Goal: Task Accomplishment & Management: Complete application form

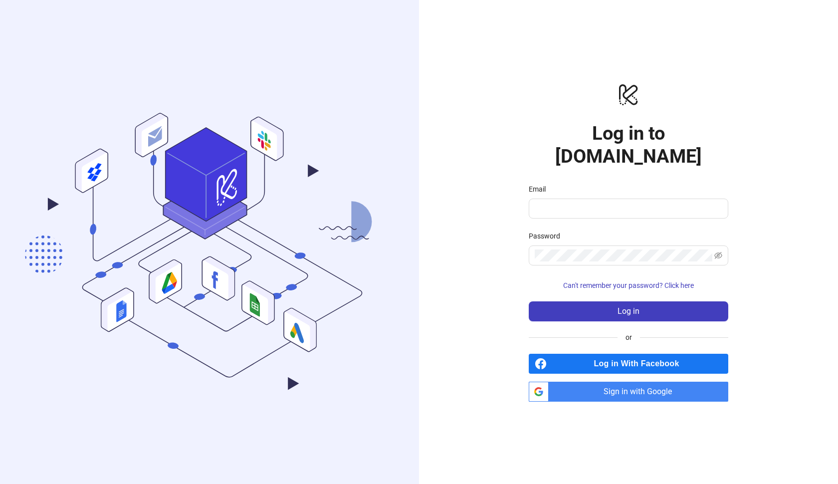
click at [585, 382] on span "Sign in with Google" at bounding box center [641, 392] width 176 height 20
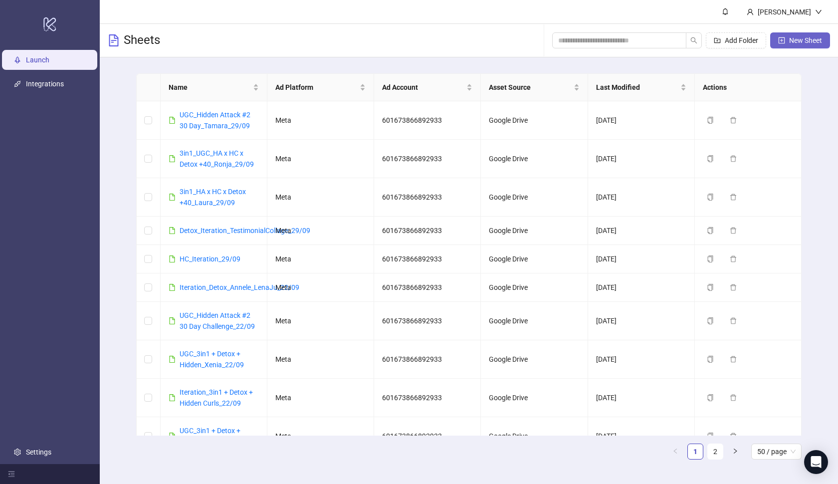
click at [796, 41] on span "New Sheet" at bounding box center [805, 40] width 33 height 8
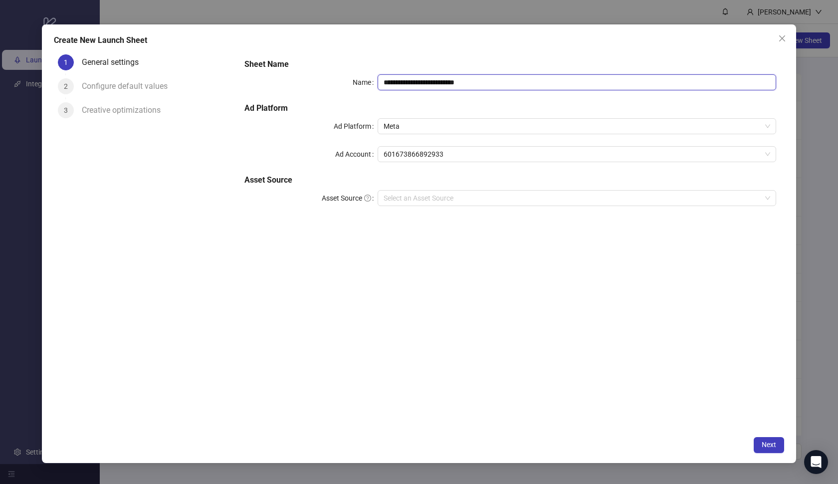
drag, startPoint x: 497, startPoint y: 82, endPoint x: 366, endPoint y: 73, distance: 132.0
click at [366, 73] on div "**********" at bounding box center [510, 138] width 540 height 168
type input "****"
click at [428, 203] on input "Asset Source" at bounding box center [573, 198] width 378 height 15
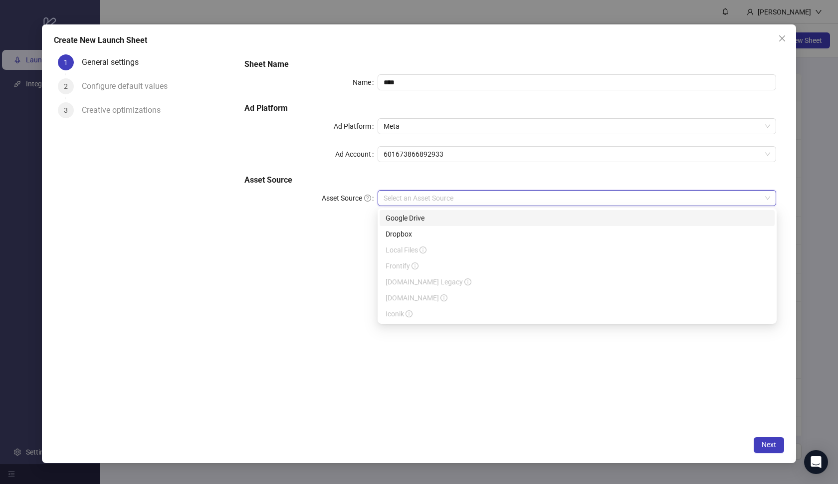
click at [428, 219] on div "Google Drive" at bounding box center [577, 217] width 383 height 11
click at [441, 220] on input "Main Folder" at bounding box center [573, 225] width 378 height 15
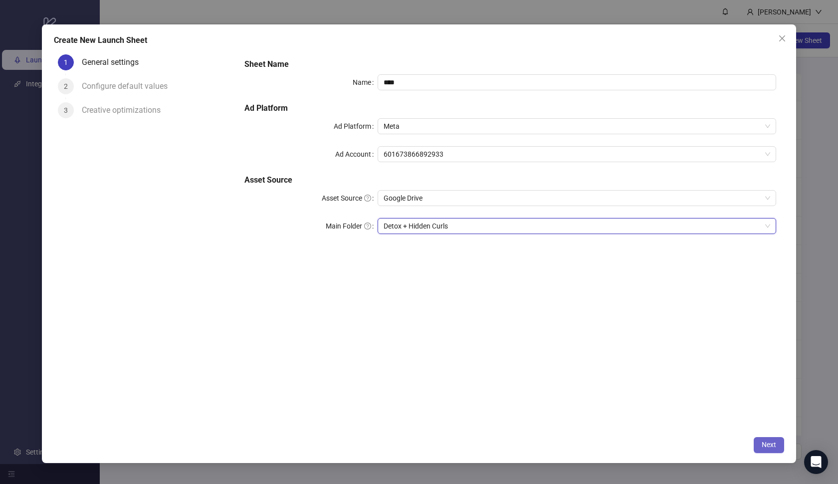
click at [765, 445] on span "Next" at bounding box center [769, 444] width 14 height 8
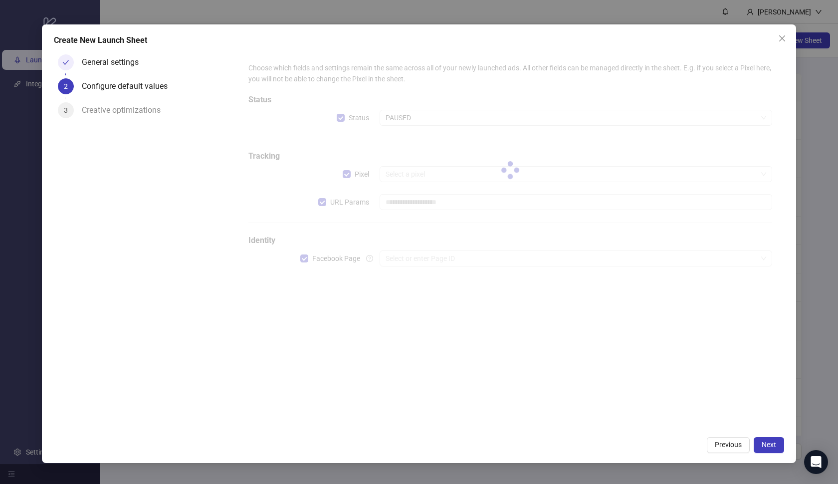
type input "**********"
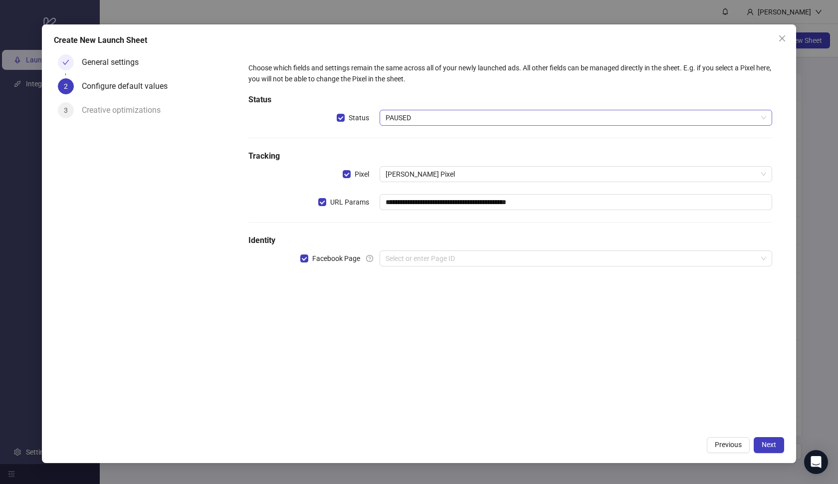
click at [430, 119] on span "PAUSED" at bounding box center [576, 117] width 381 height 15
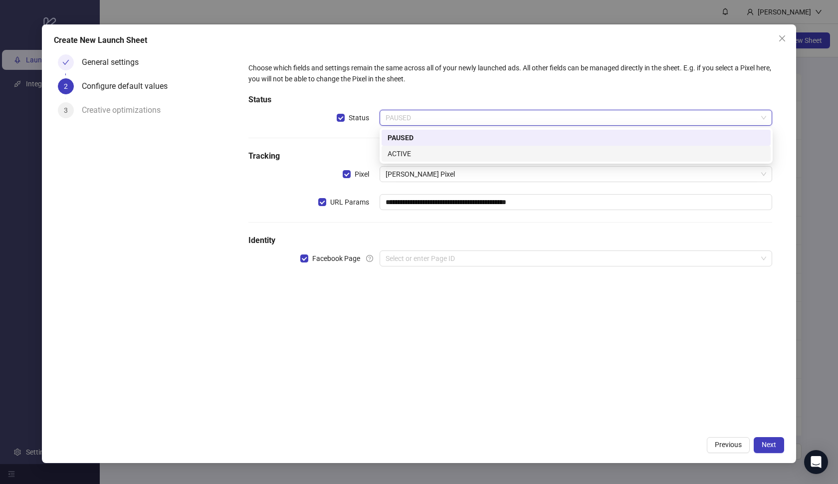
click at [427, 150] on div "ACTIVE" at bounding box center [575, 153] width 377 height 11
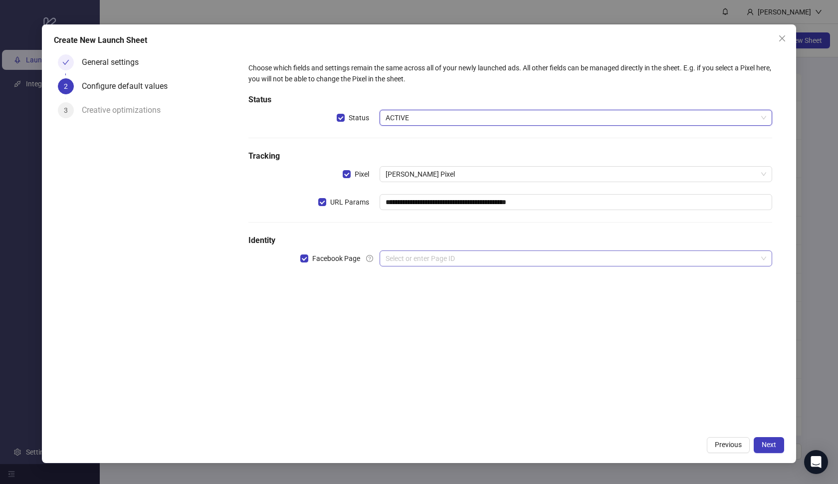
click at [420, 260] on input "search" at bounding box center [572, 258] width 372 height 15
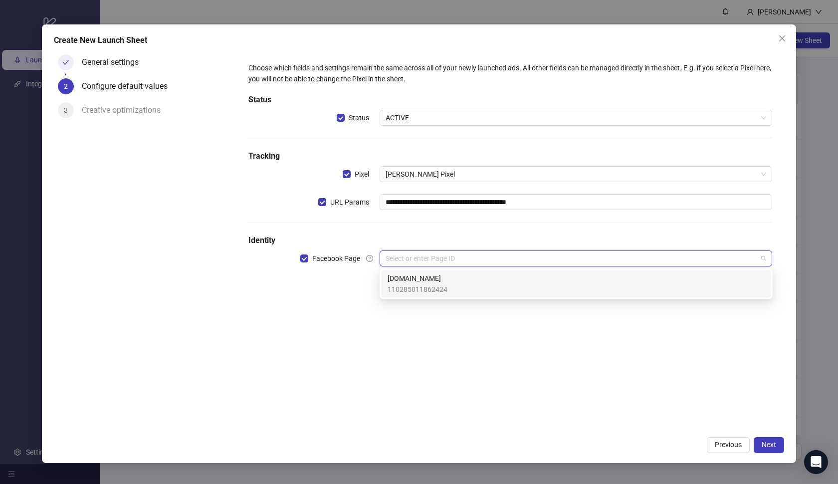
click at [418, 284] on span "110285011862424" at bounding box center [417, 289] width 60 height 11
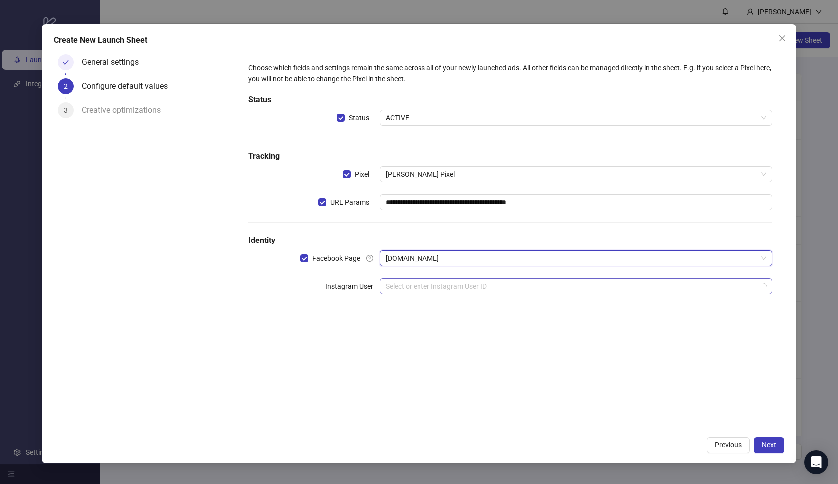
click at [427, 284] on input "search" at bounding box center [572, 286] width 372 height 15
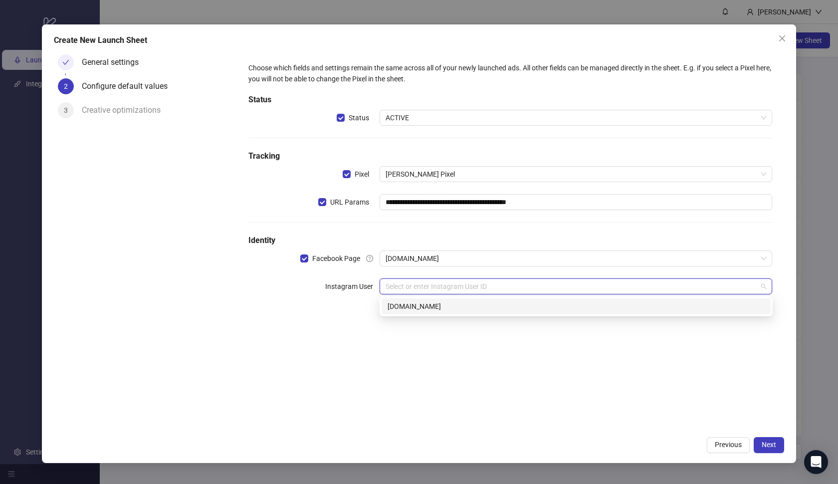
click at [432, 301] on div "loonas.de" at bounding box center [575, 306] width 377 height 11
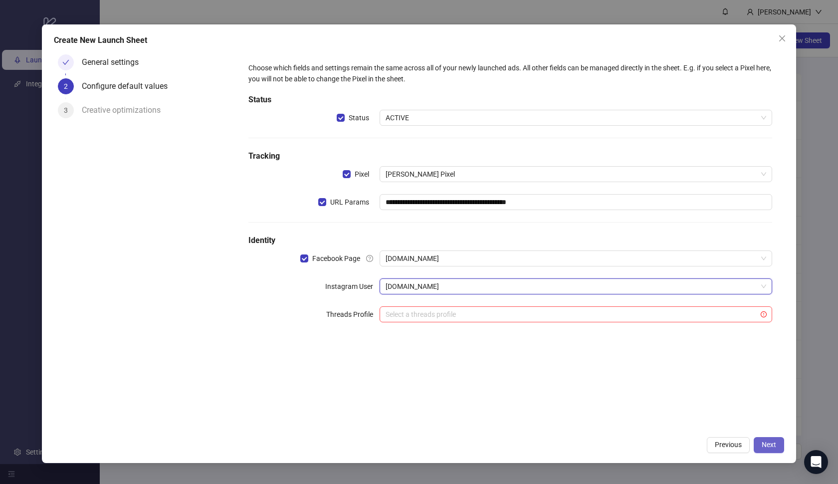
click at [760, 442] on button "Next" at bounding box center [769, 445] width 30 height 16
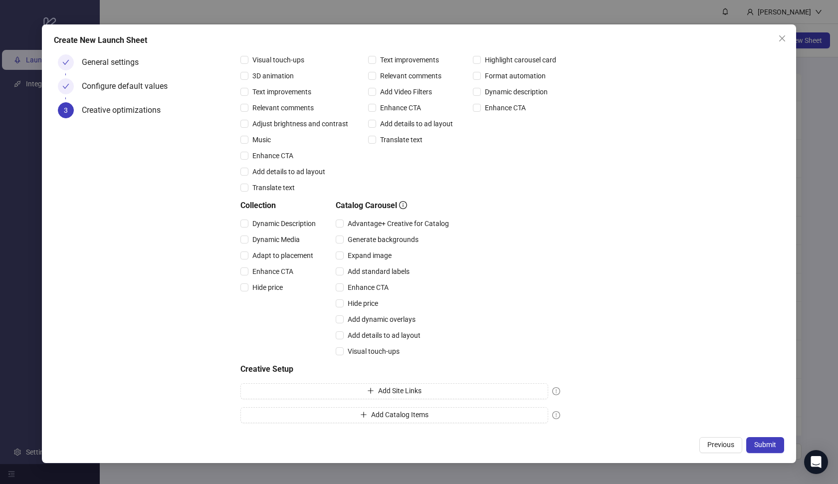
click at [810, 126] on div "Create New Launch Sheet General settings Configure default values 3 Creative op…" at bounding box center [419, 242] width 838 height 484
click at [782, 34] on icon "close" at bounding box center [782, 38] width 8 height 8
